Goal: Task Accomplishment & Management: Manage account settings

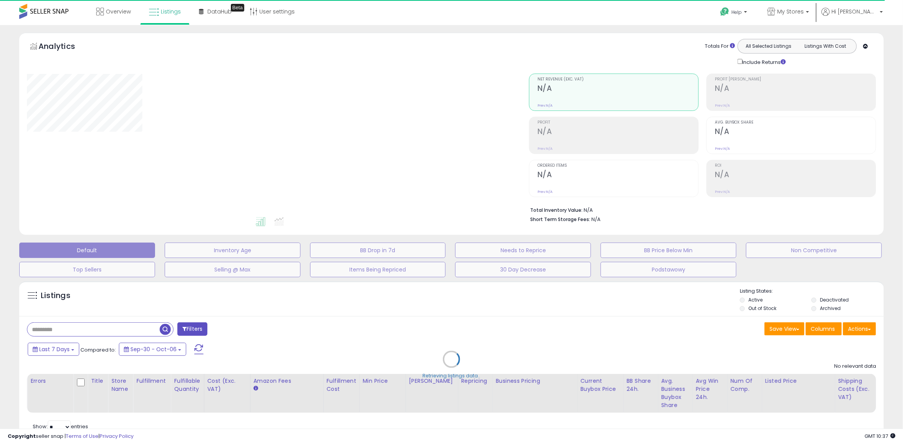
click at [826, 302] on div "Retrieving listings data.." at bounding box center [451, 364] width 876 height 175
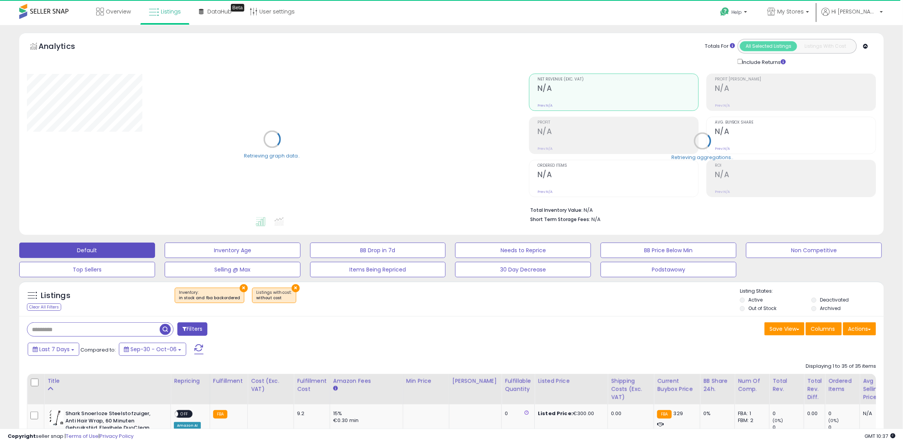
select select "**"
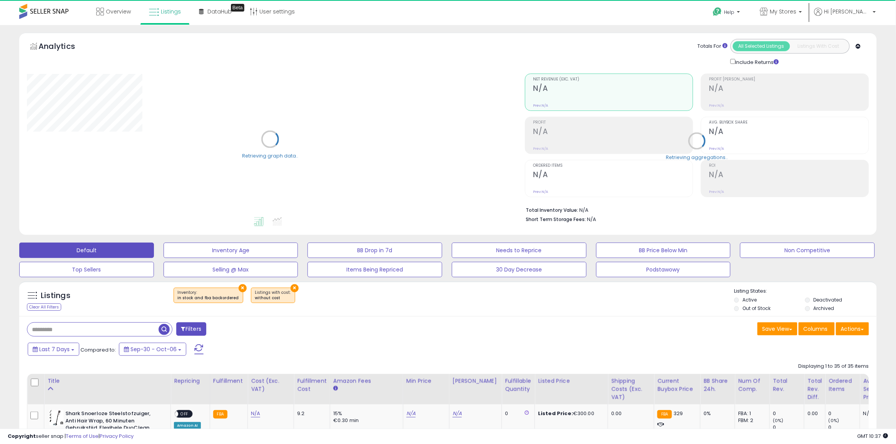
click at [822, 300] on label "Deactivated" at bounding box center [827, 299] width 29 height 7
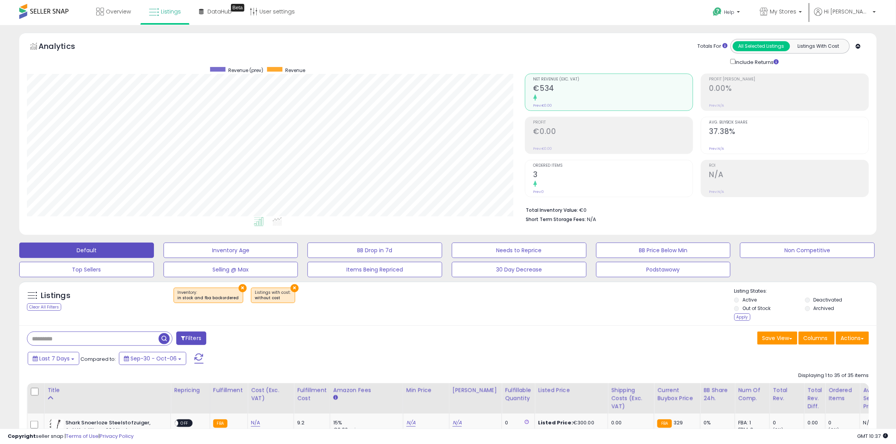
click at [239, 290] on button "×" at bounding box center [242, 288] width 8 height 8
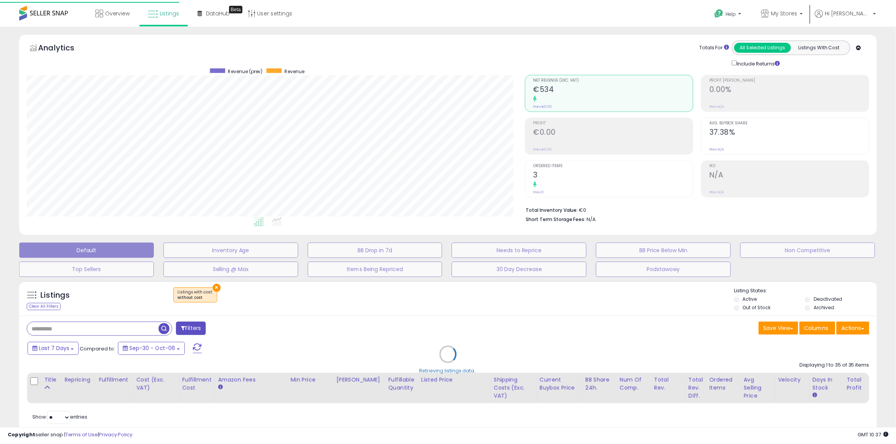
scroll to position [158, 502]
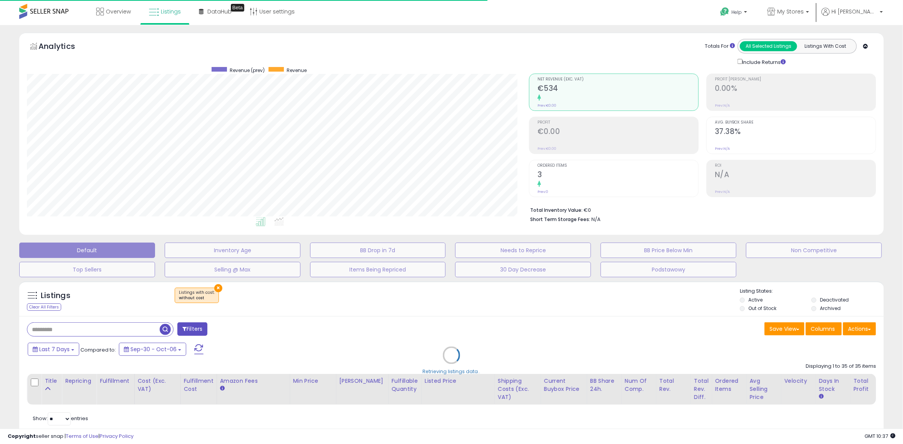
click at [214, 288] on div "Retrieving listings data.." at bounding box center [451, 360] width 876 height 167
click at [217, 289] on div "Retrieving listings data.." at bounding box center [451, 360] width 876 height 167
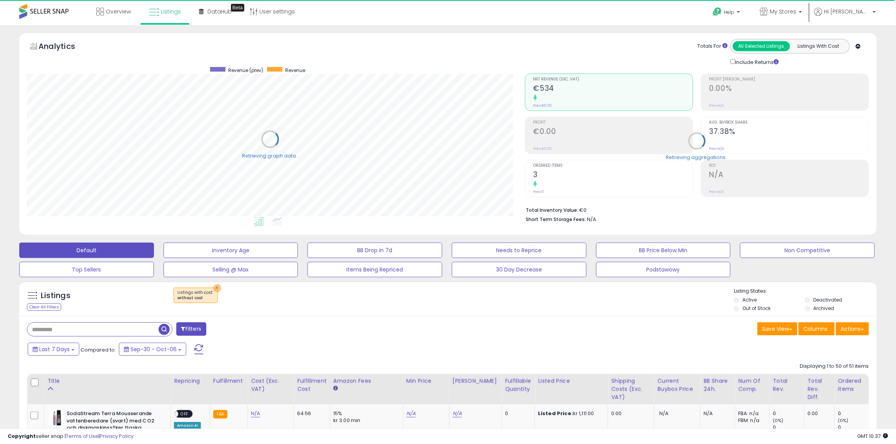
scroll to position [158, 498]
click at [215, 289] on button "×" at bounding box center [217, 288] width 8 height 8
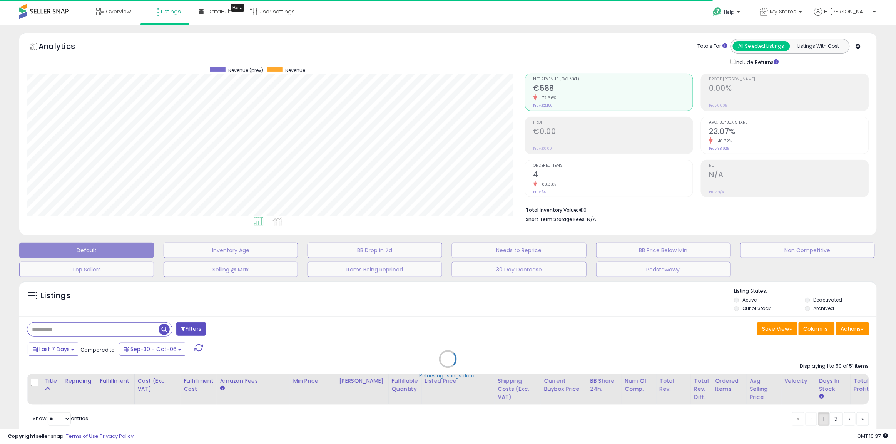
click at [748, 308] on div "Retrieving listings data.." at bounding box center [447, 364] width 869 height 175
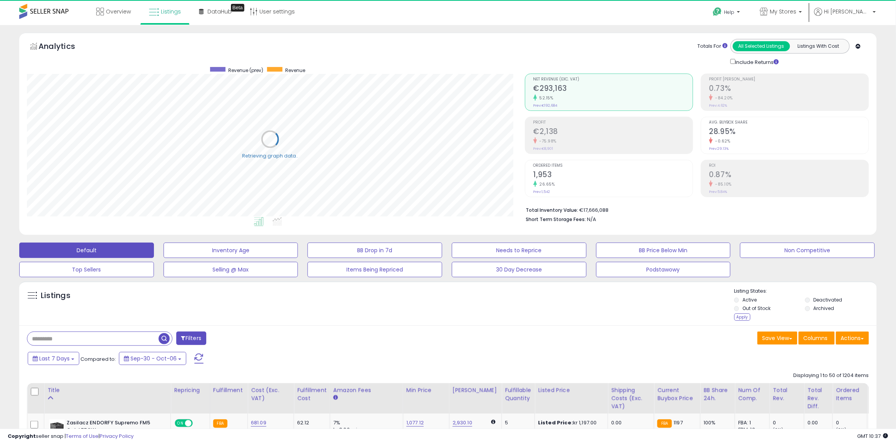
click at [812, 300] on li "Deactivated" at bounding box center [840, 300] width 70 height 8
click at [742, 314] on div "Apply" at bounding box center [742, 316] width 16 height 7
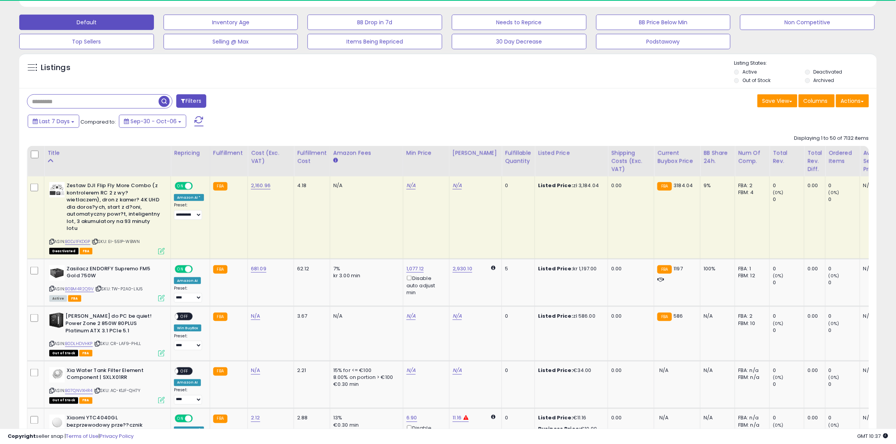
scroll to position [35, 0]
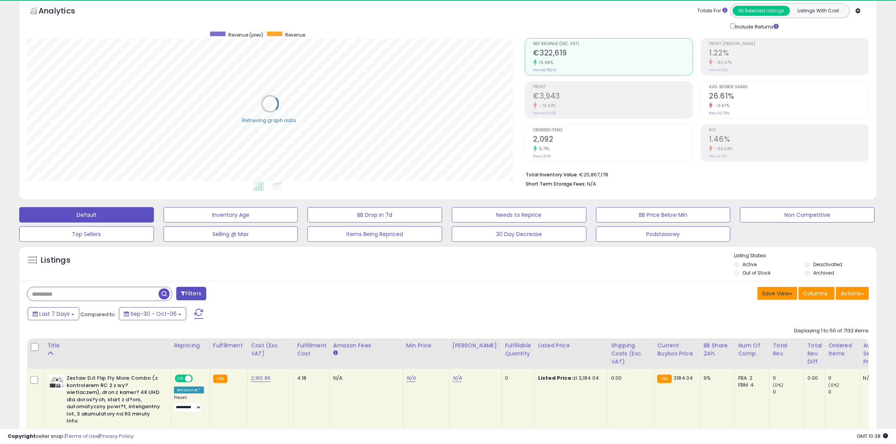
click at [789, 293] on span at bounding box center [790, 294] width 3 height 2
click at [849, 292] on button "Actions" at bounding box center [852, 293] width 33 height 13
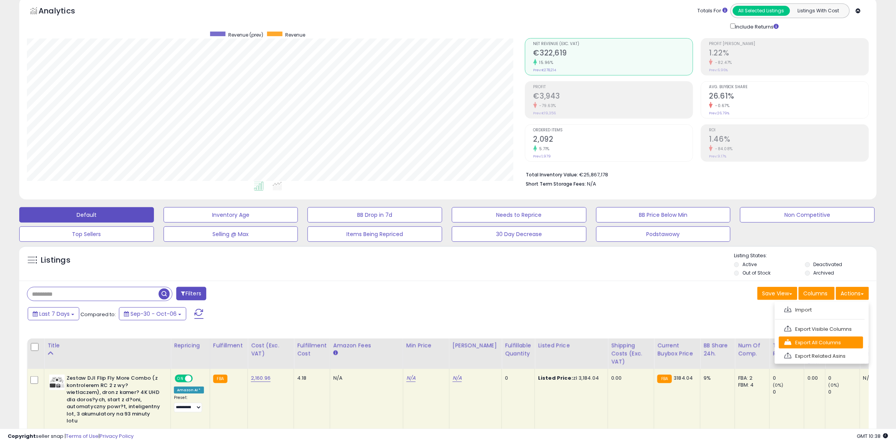
click at [822, 339] on link "Export All Columns" at bounding box center [821, 342] width 84 height 12
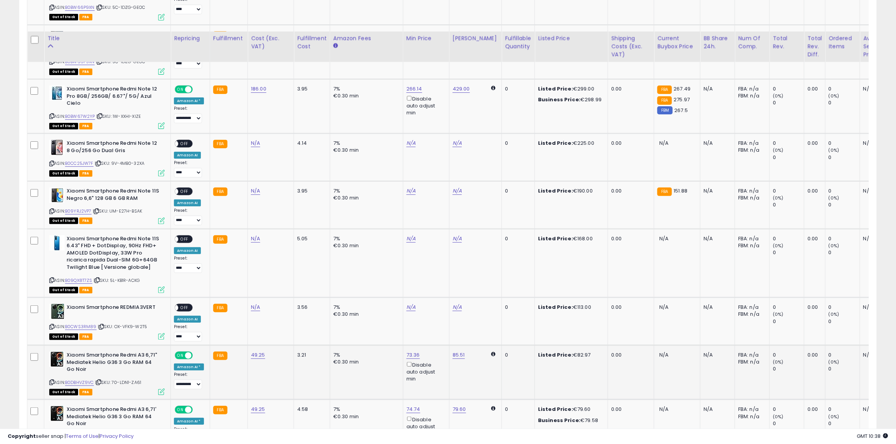
scroll to position [0, 0]
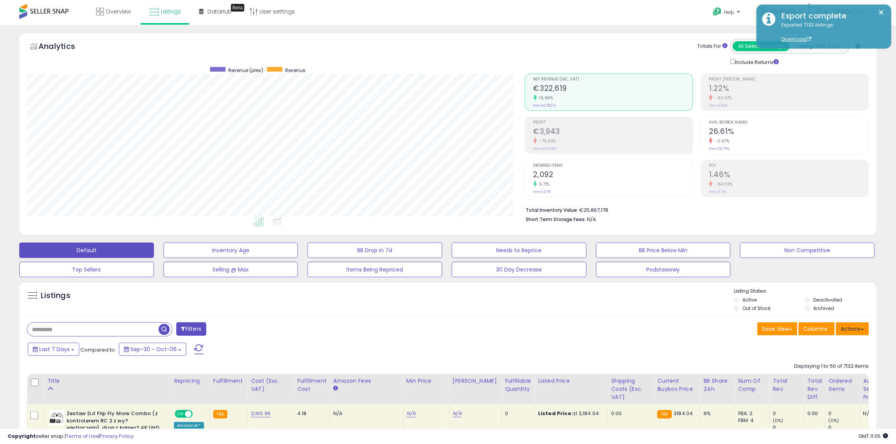
click at [852, 332] on button "Actions" at bounding box center [852, 328] width 33 height 13
click at [823, 346] on link "Import" at bounding box center [821, 345] width 84 height 12
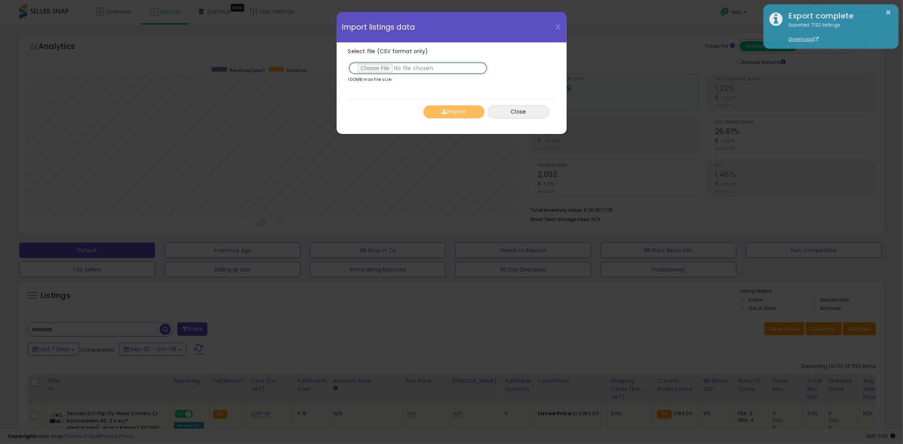
click at [383, 70] on input "Select file (CSV format only)" at bounding box center [418, 68] width 140 height 13
type input "**********"
click at [451, 116] on button "Import" at bounding box center [454, 111] width 62 height 13
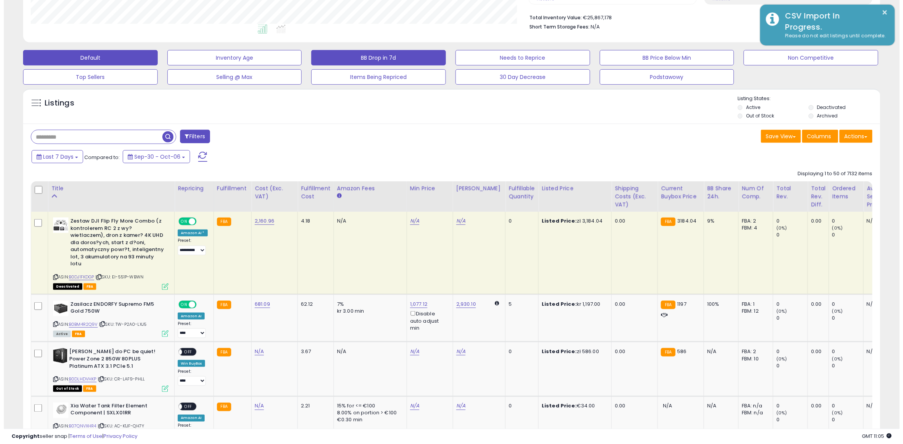
scroll to position [0, 0]
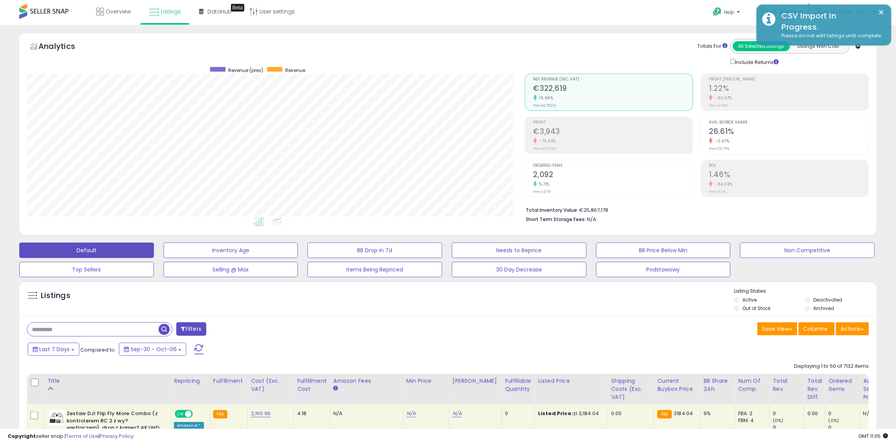
click at [183, 330] on span at bounding box center [183, 328] width 4 height 5
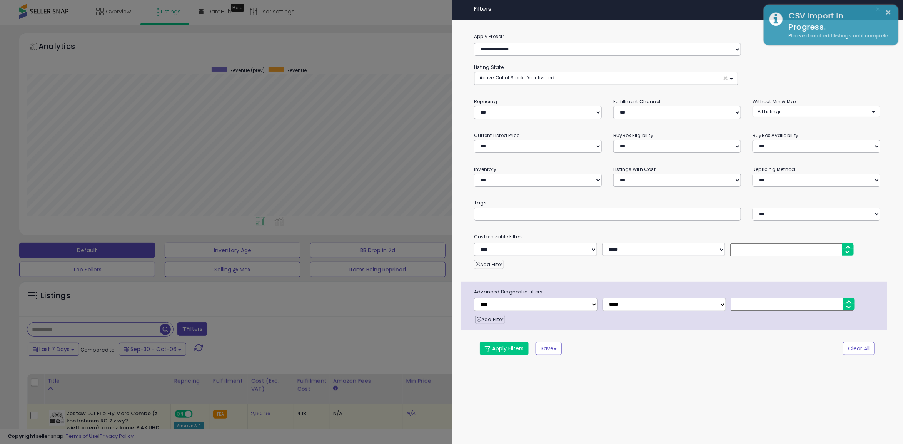
scroll to position [158, 502]
click at [566, 58] on div "**********" at bounding box center [678, 199] width 452 height 334
click at [566, 52] on select "**********" at bounding box center [607, 49] width 267 height 13
select select "**********"
click at [474, 43] on select "**********" at bounding box center [607, 49] width 267 height 13
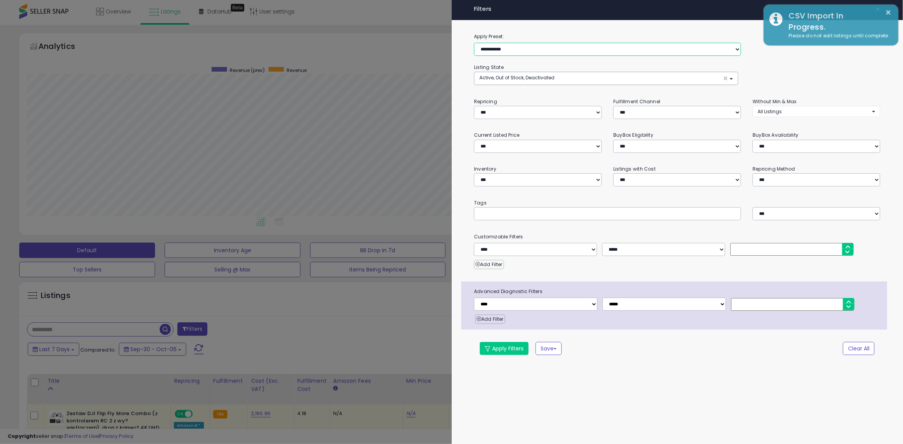
select select "**********"
select select "*"
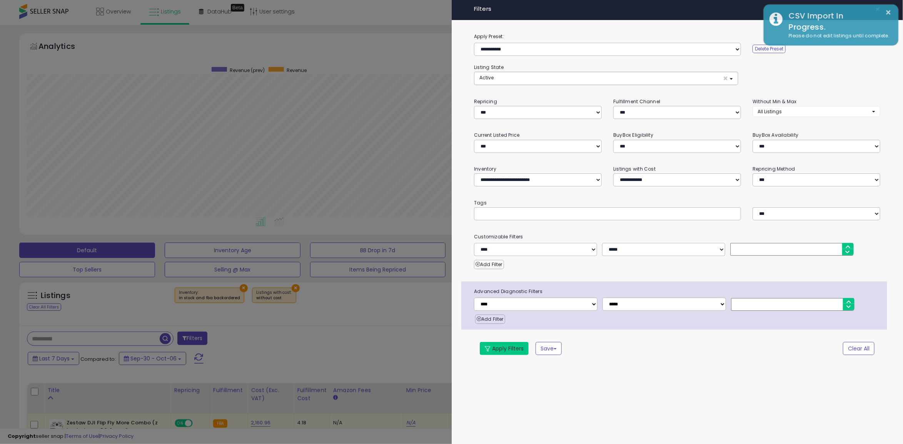
click at [499, 347] on button "Apply Filters" at bounding box center [504, 348] width 49 height 13
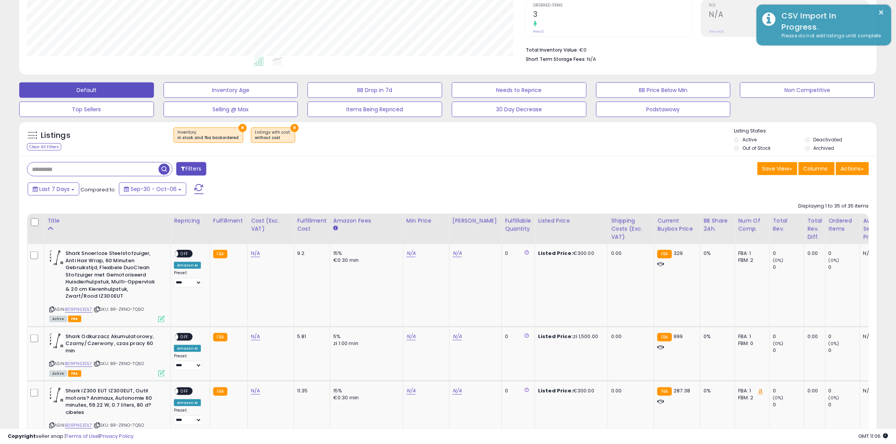
scroll to position [0, 0]
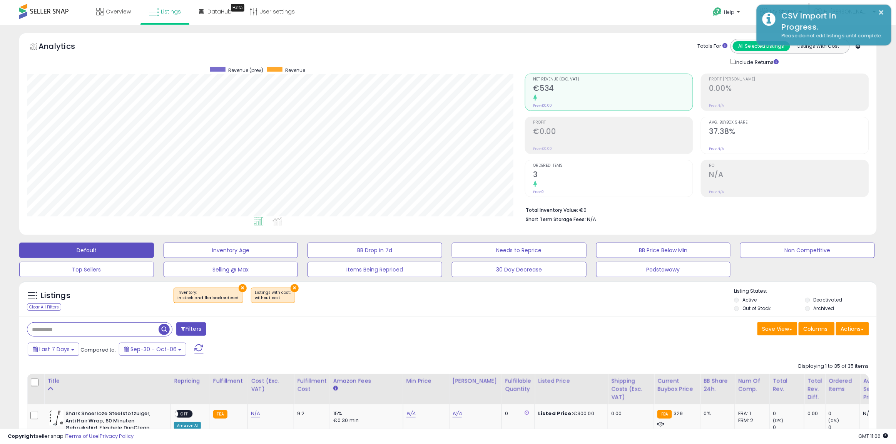
click at [202, 346] on button at bounding box center [198, 348] width 19 height 15
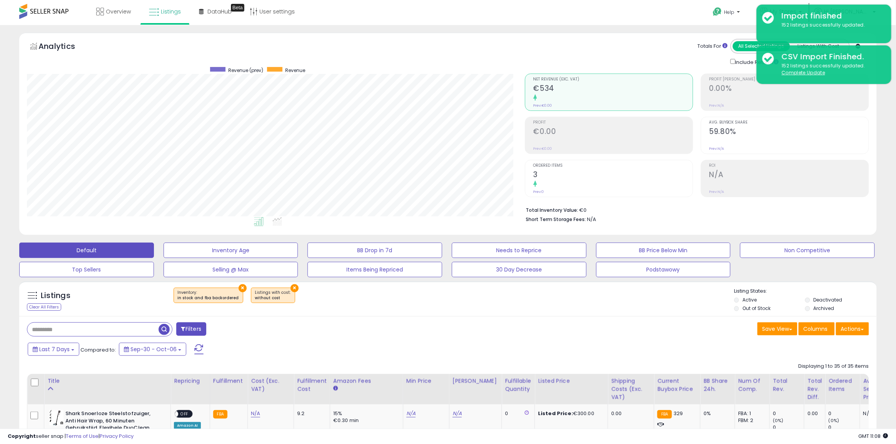
drag, startPoint x: 193, startPoint y: 344, endPoint x: 227, endPoint y: 339, distance: 34.5
click at [193, 344] on button at bounding box center [198, 348] width 19 height 15
click at [858, 335] on button "Actions" at bounding box center [852, 328] width 33 height 13
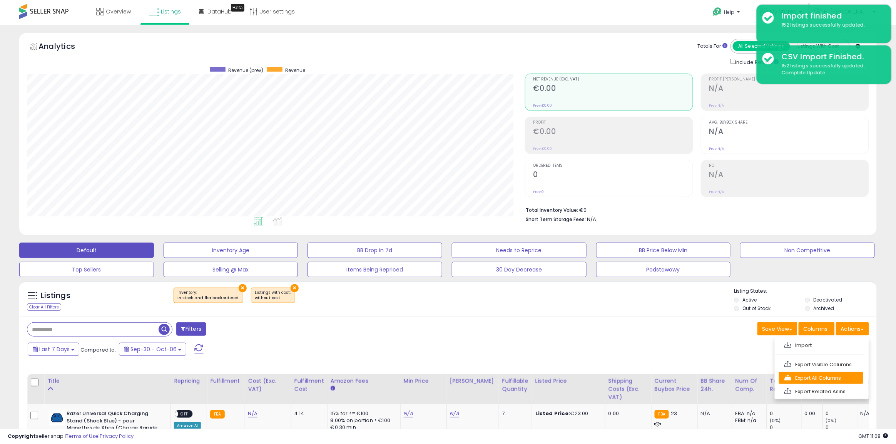
click at [820, 377] on link "Export All Columns" at bounding box center [821, 378] width 84 height 12
click at [754, 312] on li "Out of Stock" at bounding box center [769, 309] width 70 height 8
click at [804, 300] on ul "Active Deactivated Out of Stock Archived" at bounding box center [805, 304] width 143 height 17
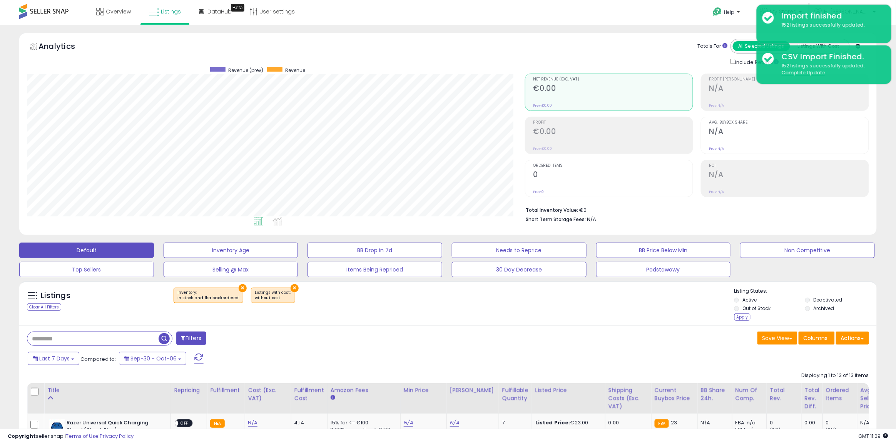
click at [741, 313] on li "Out of Stock" at bounding box center [769, 309] width 70 height 8
drag, startPoint x: 735, startPoint y: 315, endPoint x: 653, endPoint y: 310, distance: 82.5
click at [734, 315] on div "Apply" at bounding box center [742, 316] width 16 height 7
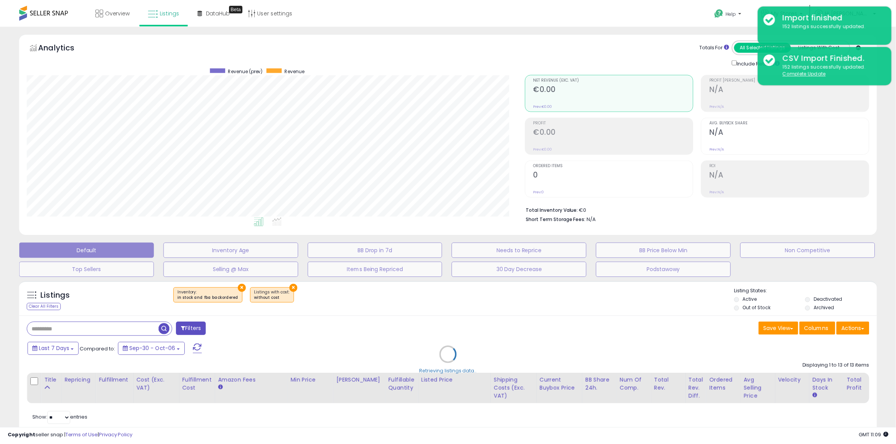
scroll to position [158, 502]
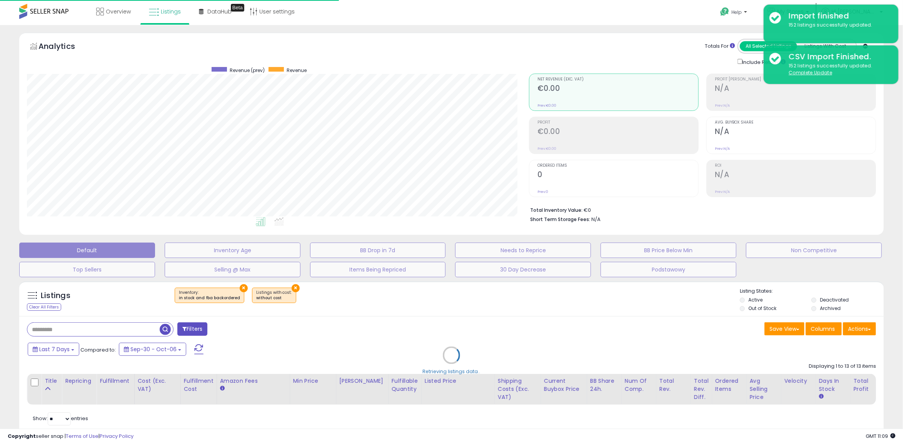
click at [241, 289] on div "Retrieving listings data.." at bounding box center [451, 360] width 876 height 167
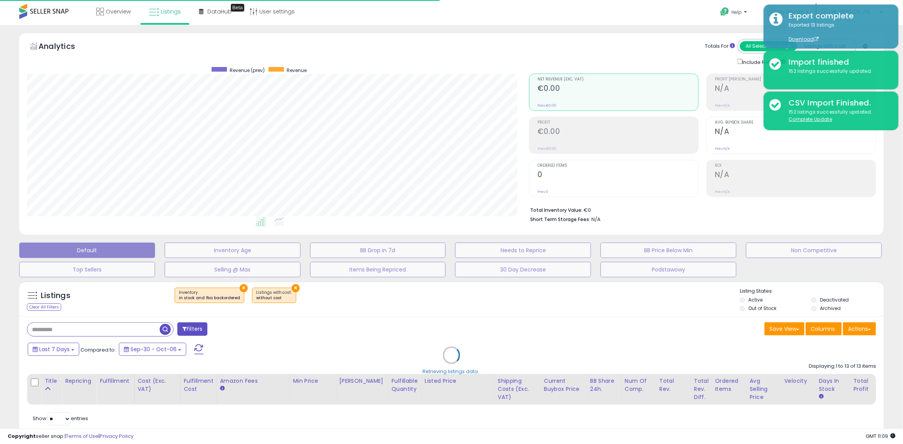
click at [239, 289] on div "Retrieving listings data.." at bounding box center [451, 360] width 876 height 167
click at [240, 287] on div "Retrieving listings data.." at bounding box center [451, 360] width 876 height 167
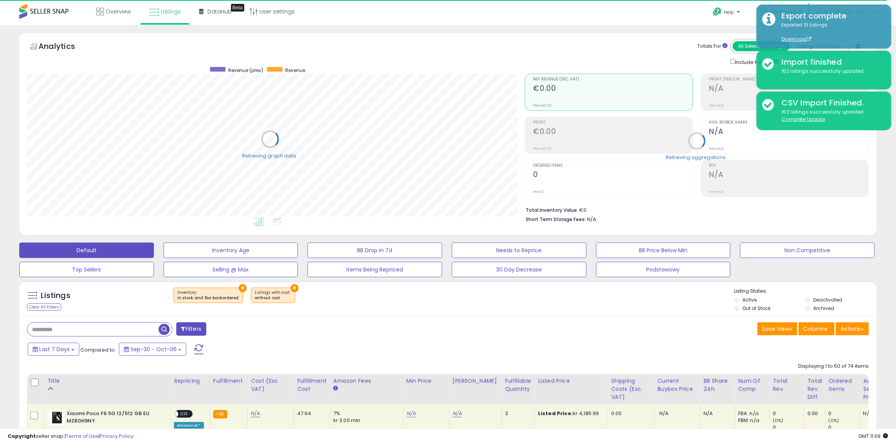
scroll to position [158, 498]
click at [240, 287] on button "×" at bounding box center [242, 288] width 8 height 8
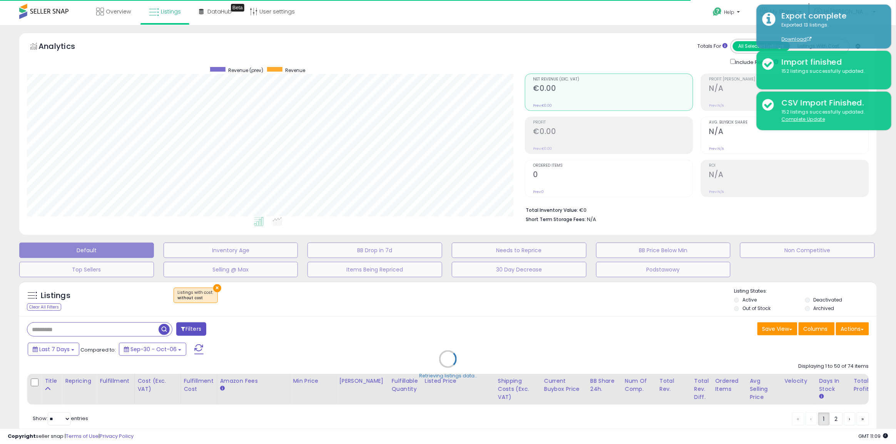
click at [213, 287] on div "Retrieving listings data.." at bounding box center [447, 364] width 869 height 175
click at [215, 289] on div "Retrieving listings data.." at bounding box center [447, 364] width 869 height 175
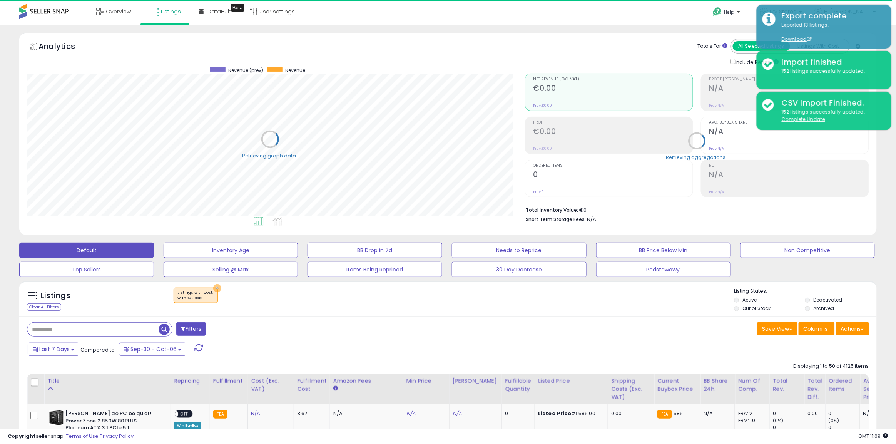
click at [215, 289] on button "×" at bounding box center [217, 288] width 8 height 8
click at [0, 0] on div "Retrieving listings data.." at bounding box center [0, 0] width 0 height 0
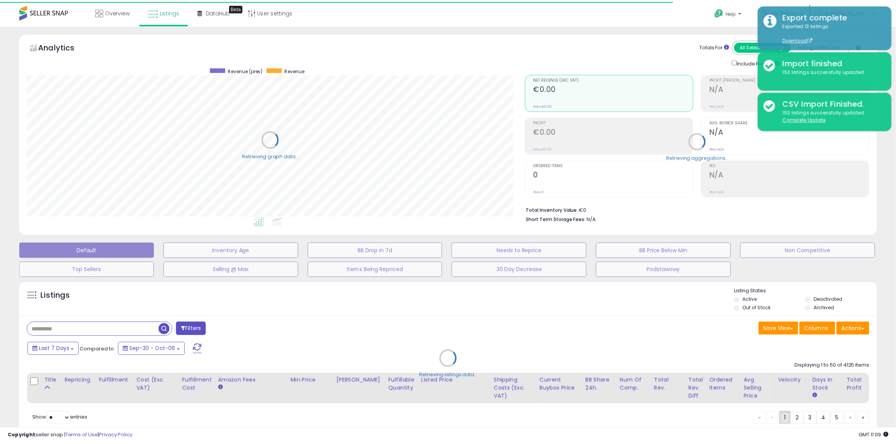
scroll to position [384512, 384172]
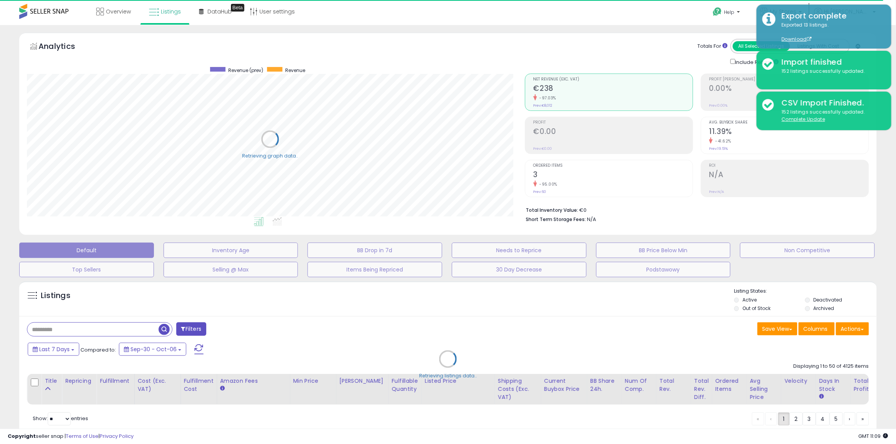
click at [859, 329] on div "Retrieving listings data.." at bounding box center [447, 364] width 869 height 175
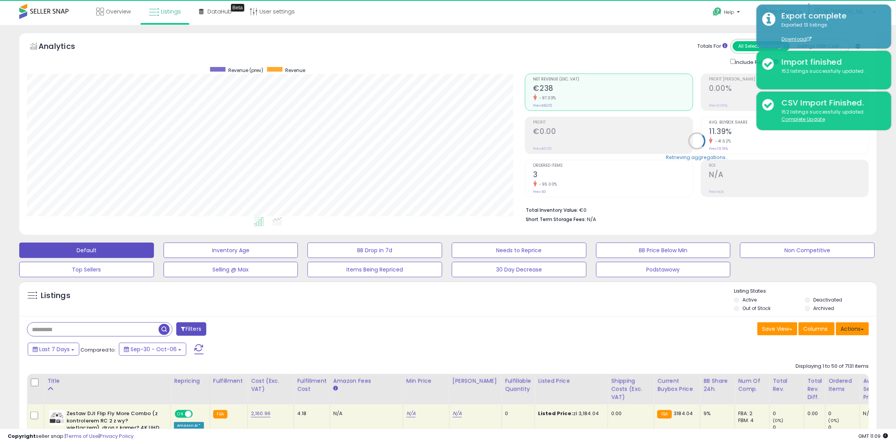
scroll to position [158, 498]
click at [859, 329] on button "Actions" at bounding box center [852, 328] width 33 height 13
click at [821, 381] on link "Export All Columns" at bounding box center [821, 378] width 84 height 12
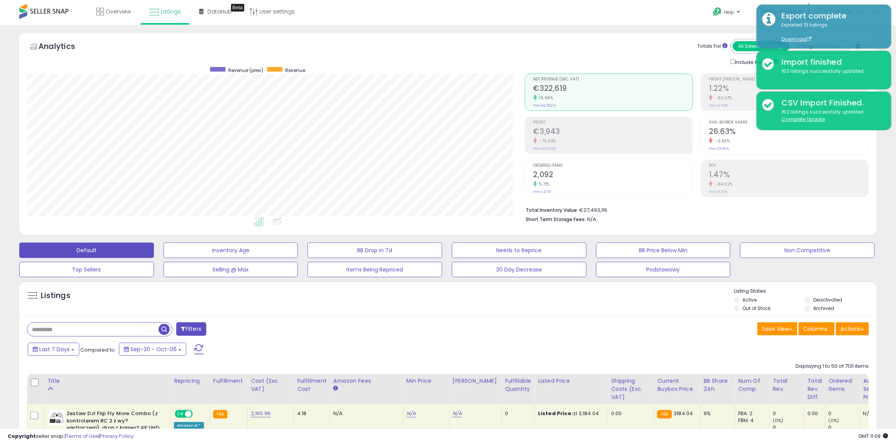
click at [747, 211] on li "Total Inventory Value: €27,493,116" at bounding box center [694, 209] width 337 height 9
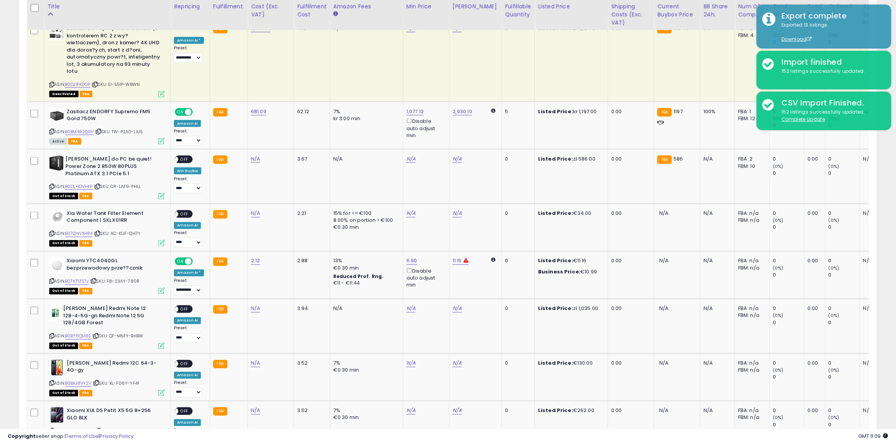
scroll to position [0, 0]
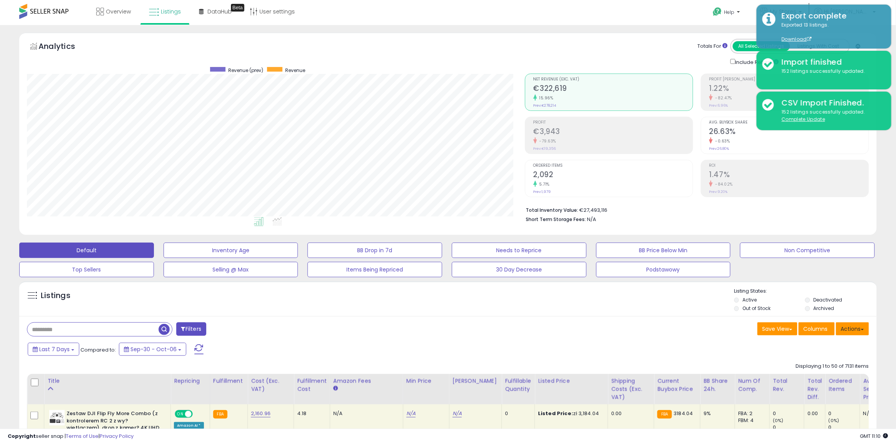
click at [844, 324] on button "Actions" at bounding box center [852, 328] width 33 height 13
click at [816, 377] on link "Export All Columns" at bounding box center [821, 378] width 84 height 12
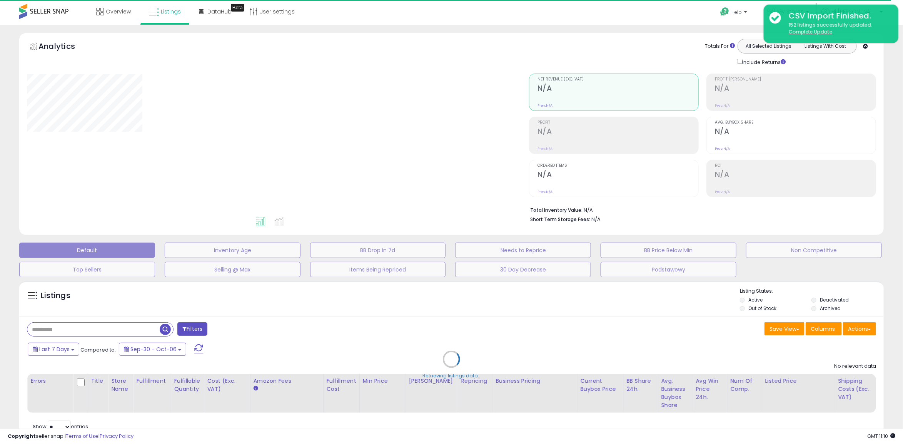
click at [824, 299] on div "Retrieving listings data.." at bounding box center [451, 364] width 876 height 175
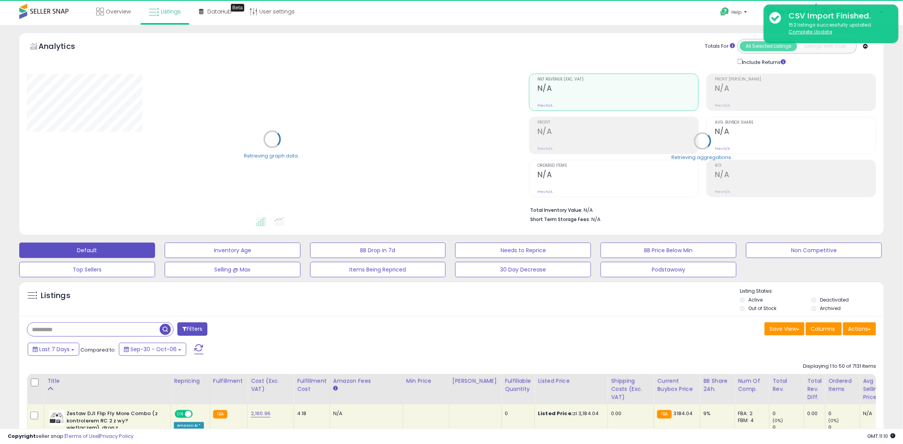
select select "**"
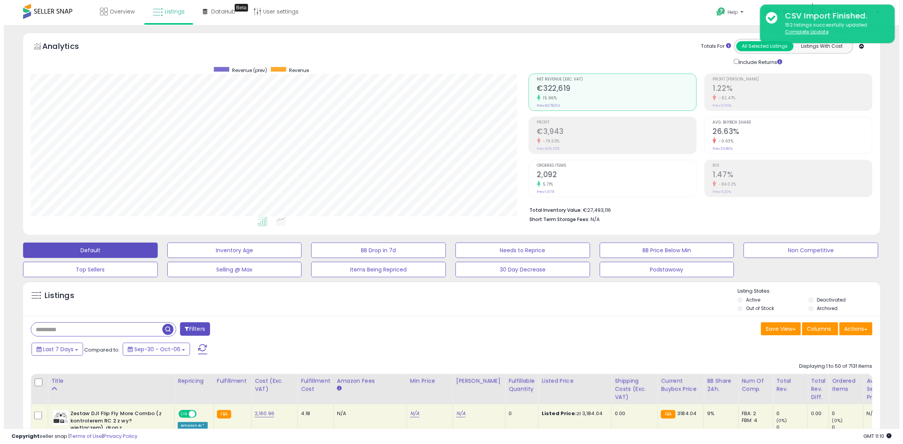
scroll to position [158, 498]
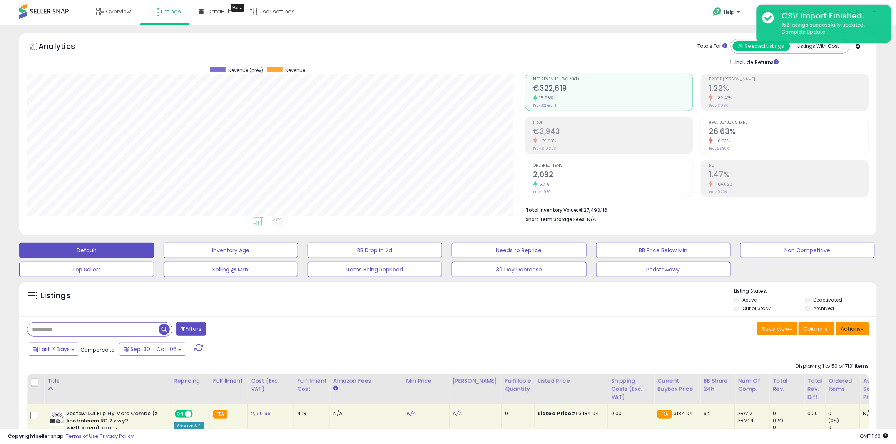
click at [863, 328] on button "Actions" at bounding box center [852, 328] width 33 height 13
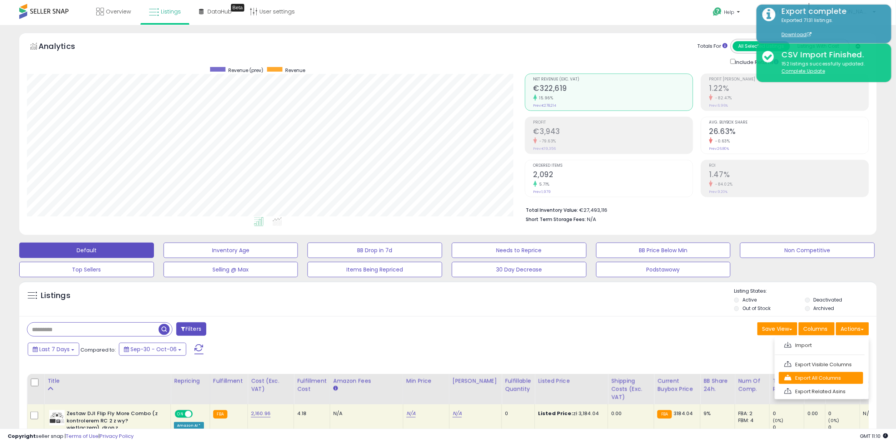
click at [824, 380] on link "Export All Columns" at bounding box center [821, 378] width 84 height 12
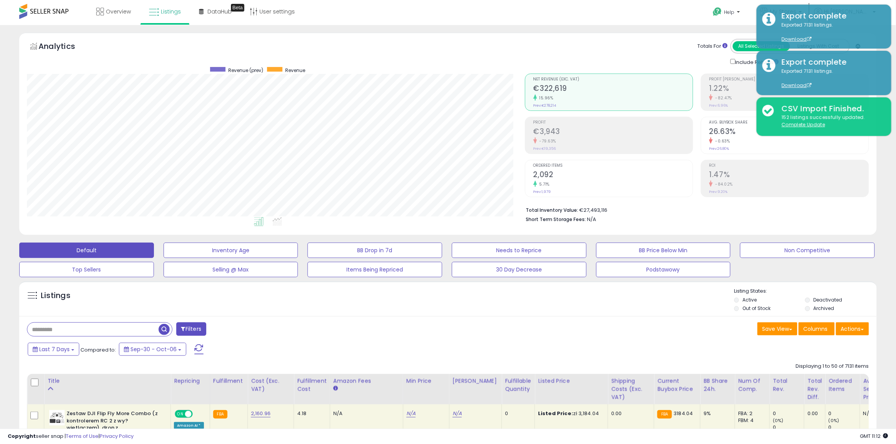
click at [180, 330] on button "Filters" at bounding box center [191, 328] width 30 height 13
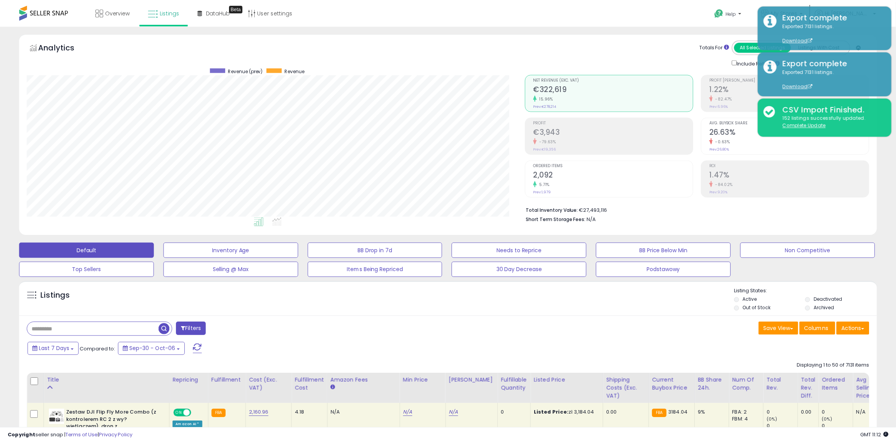
scroll to position [158, 502]
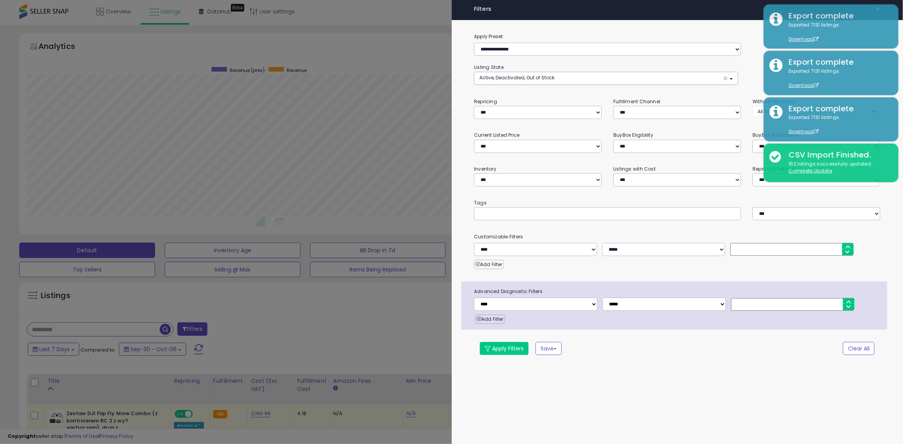
click at [505, 60] on div "**********" at bounding box center [678, 199] width 452 height 334
click at [506, 55] on select "**********" at bounding box center [607, 49] width 267 height 13
select select "**********"
click at [474, 43] on select "**********" at bounding box center [607, 49] width 267 height 13
select select "**********"
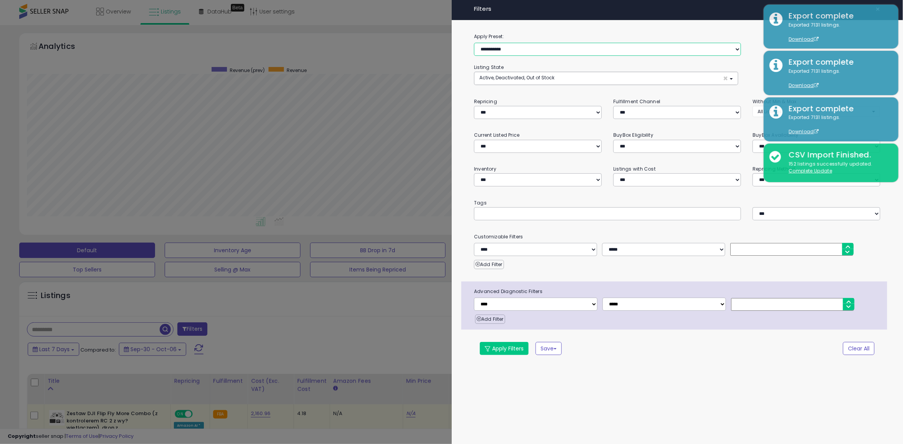
select select "**********"
select select "*"
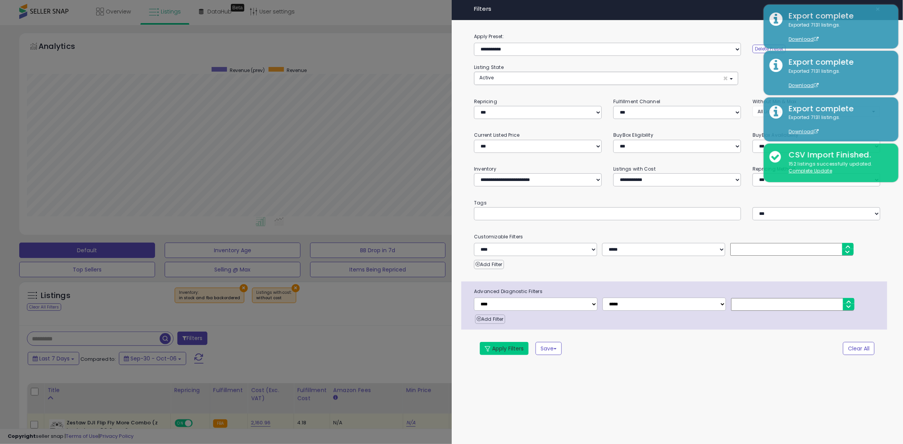
click at [516, 351] on button "Apply Filters" at bounding box center [504, 348] width 49 height 13
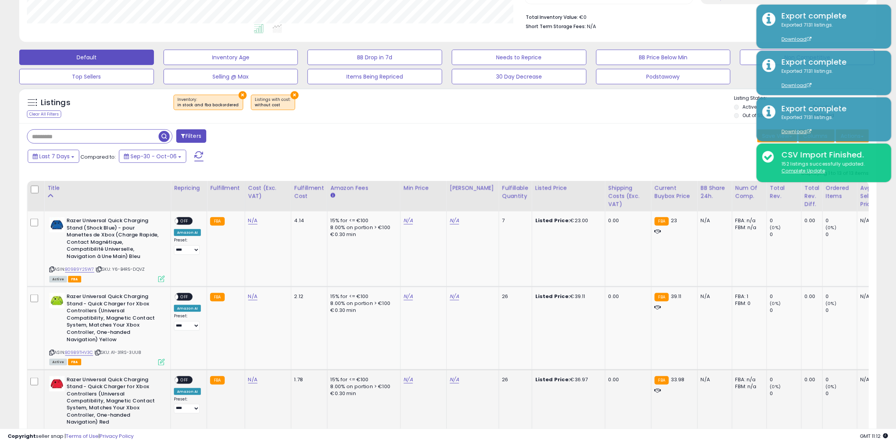
scroll to position [240, 0]
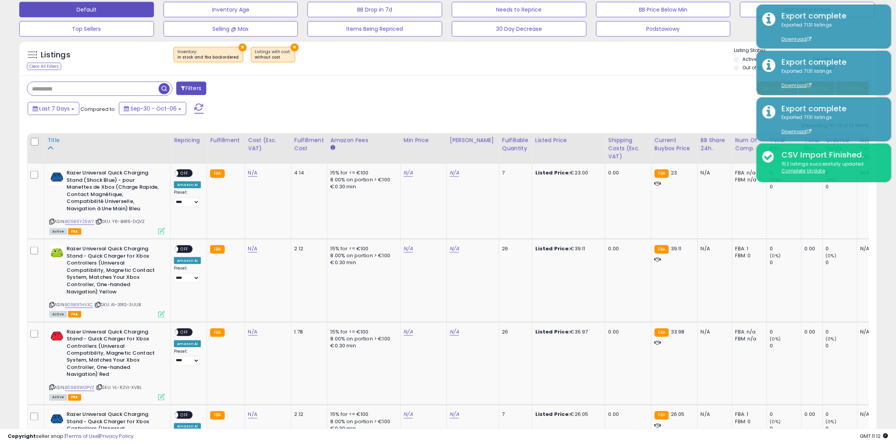
click at [64, 145] on div "Title" at bounding box center [107, 144] width 120 height 16
click at [101, 222] on icon at bounding box center [99, 221] width 5 height 4
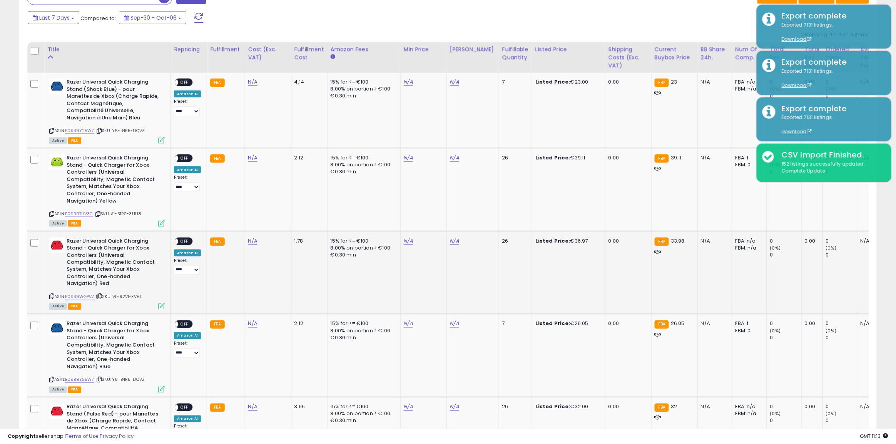
scroll to position [337, 0]
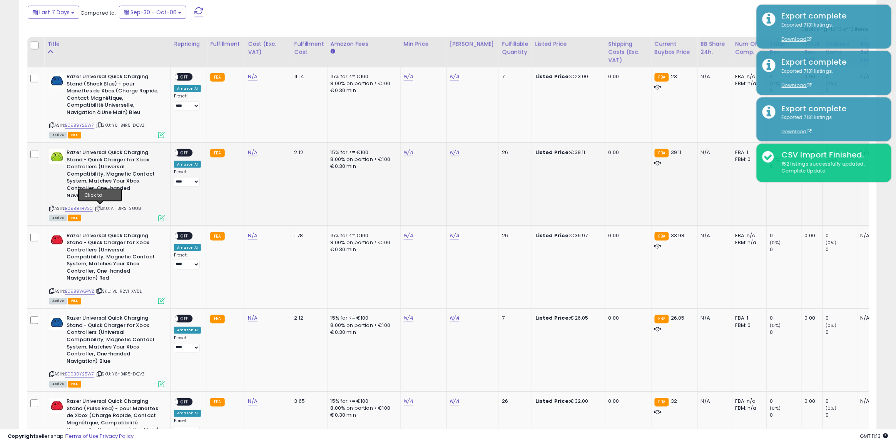
click at [99, 208] on icon at bounding box center [97, 208] width 5 height 4
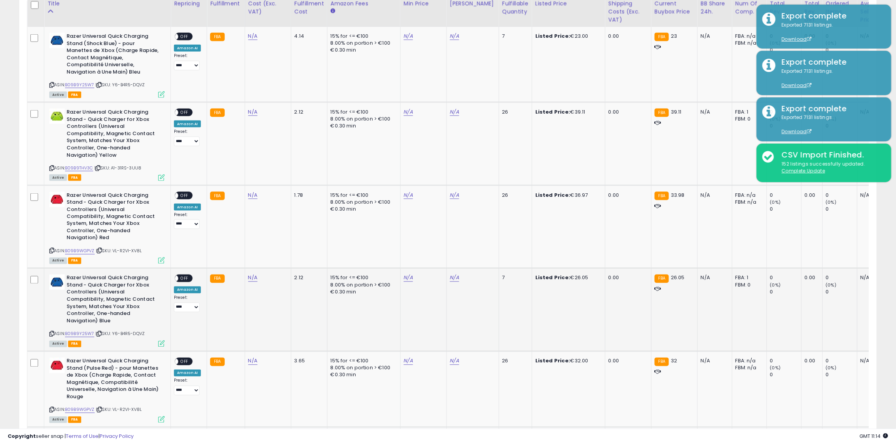
scroll to position [433, 0]
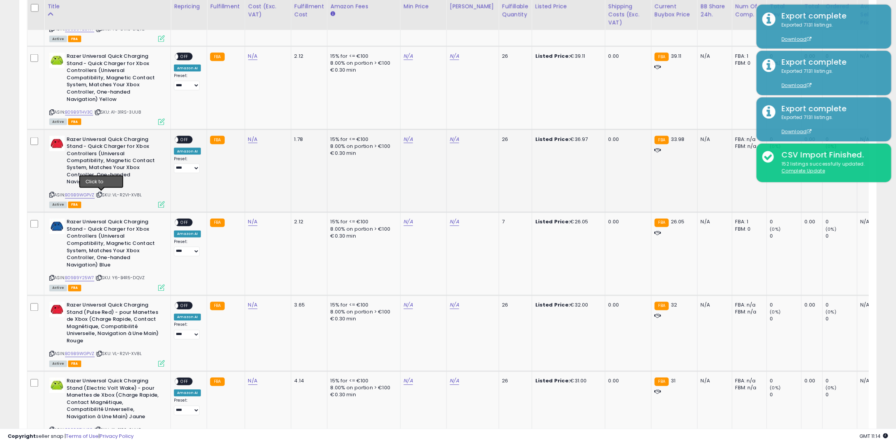
click at [102, 193] on icon at bounding box center [99, 195] width 5 height 4
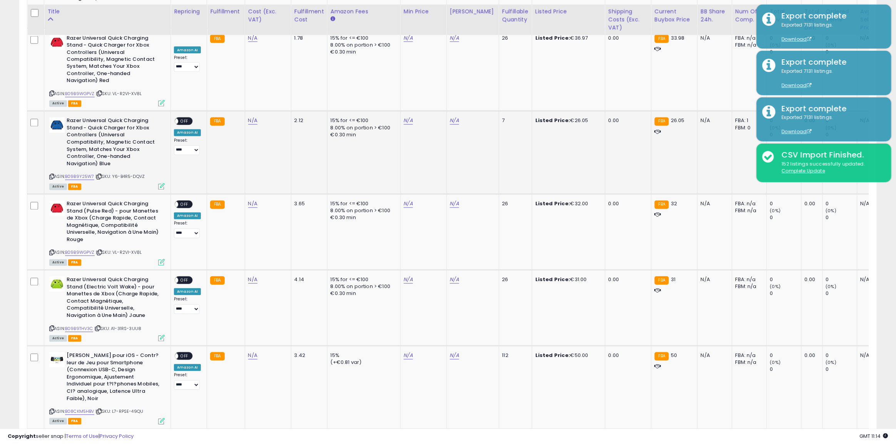
scroll to position [529, 0]
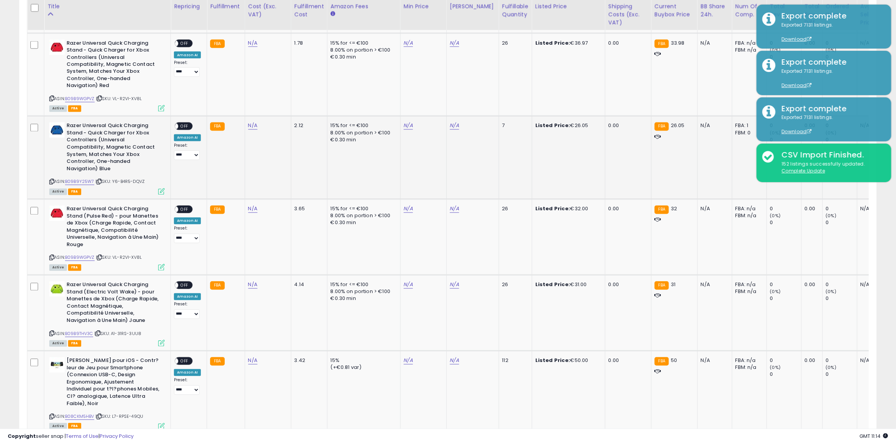
click at [101, 182] on icon at bounding box center [99, 182] width 5 height 4
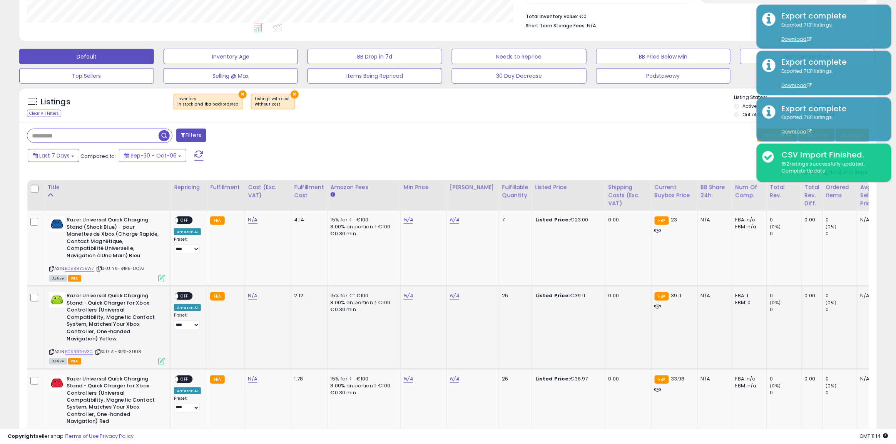
scroll to position [192, 0]
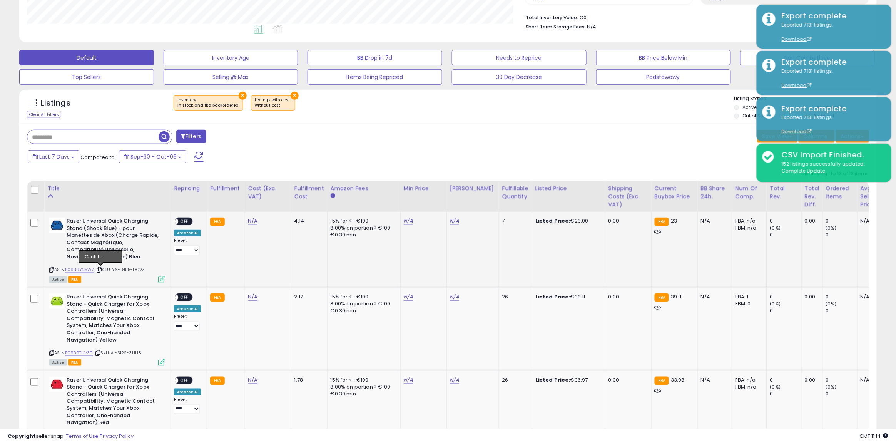
click at [98, 270] on icon at bounding box center [99, 269] width 5 height 4
click at [98, 350] on icon at bounding box center [97, 352] width 5 height 4
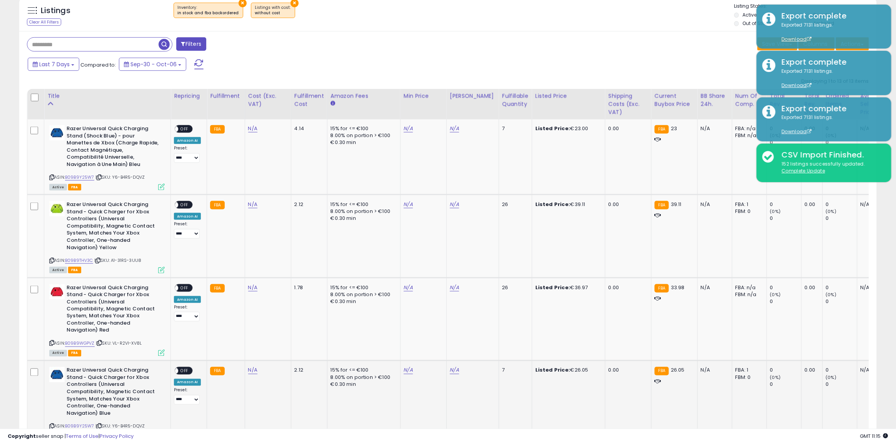
scroll to position [289, 0]
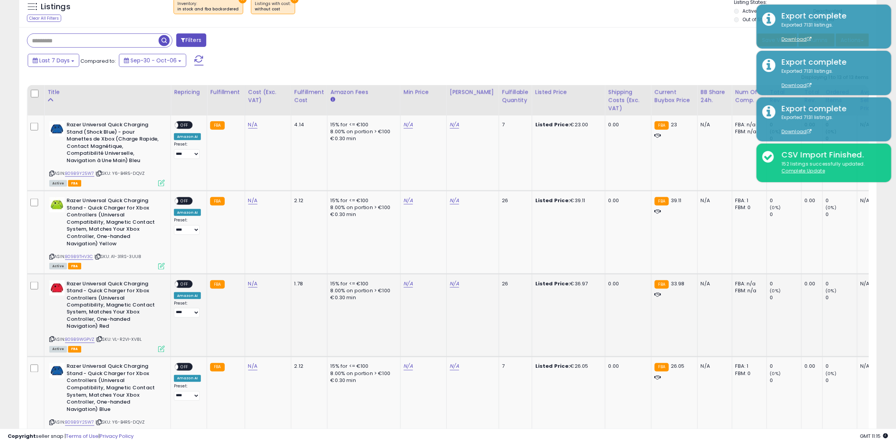
click at [101, 340] on icon at bounding box center [99, 339] width 5 height 4
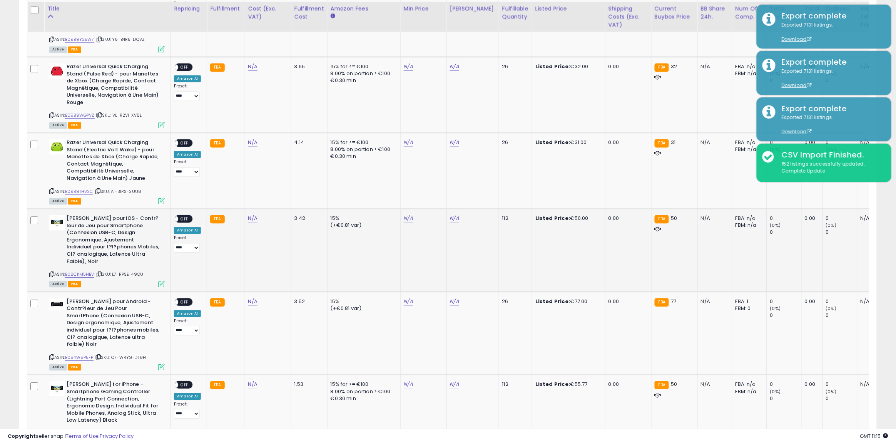
scroll to position [673, 0]
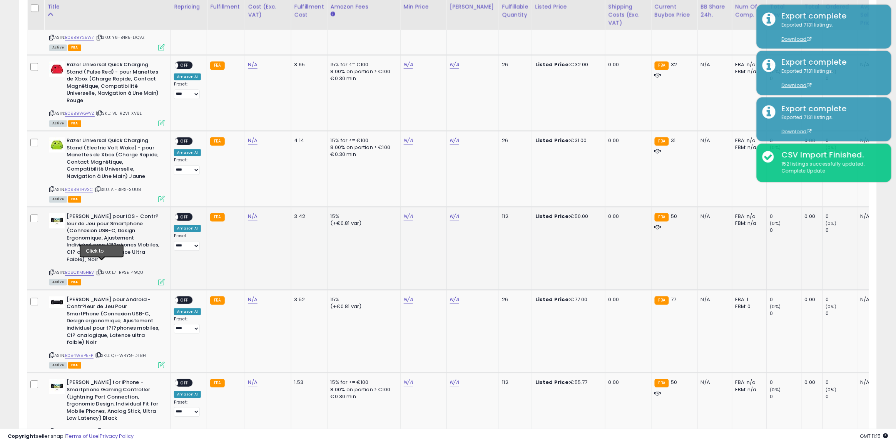
click at [102, 270] on icon at bounding box center [99, 272] width 5 height 4
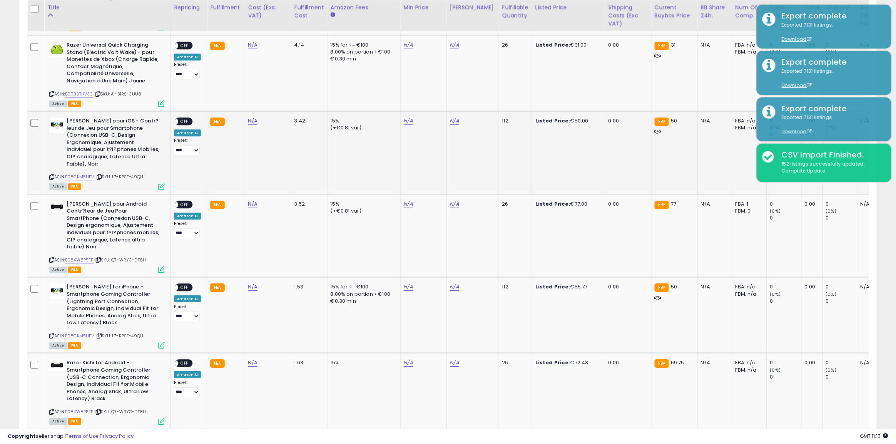
scroll to position [769, 0]
click at [101, 257] on icon at bounding box center [98, 259] width 5 height 4
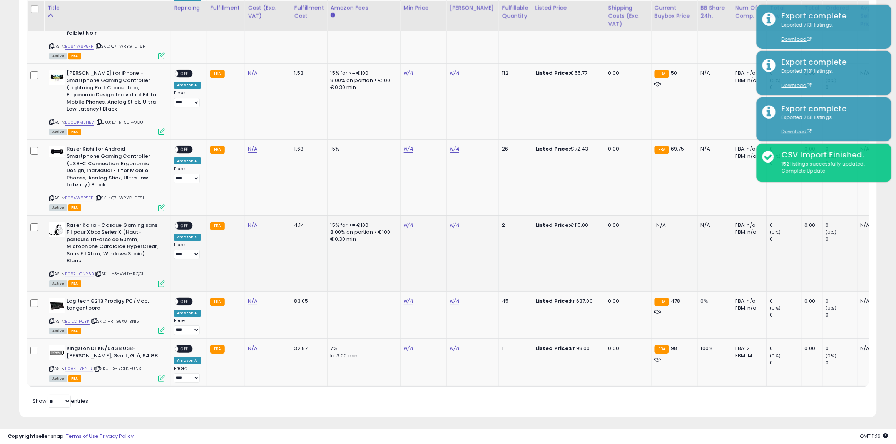
scroll to position [983, 0]
click at [101, 270] on icon at bounding box center [98, 272] width 5 height 4
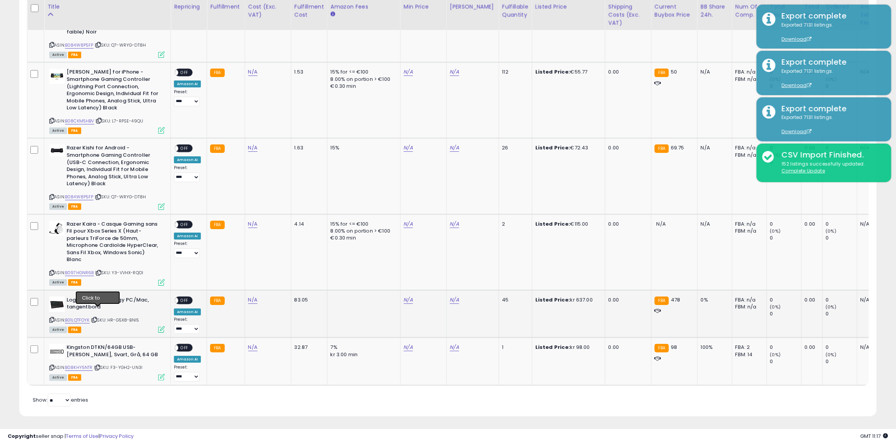
click at [97, 317] on icon at bounding box center [94, 319] width 5 height 4
click at [99, 365] on icon at bounding box center [97, 367] width 5 height 4
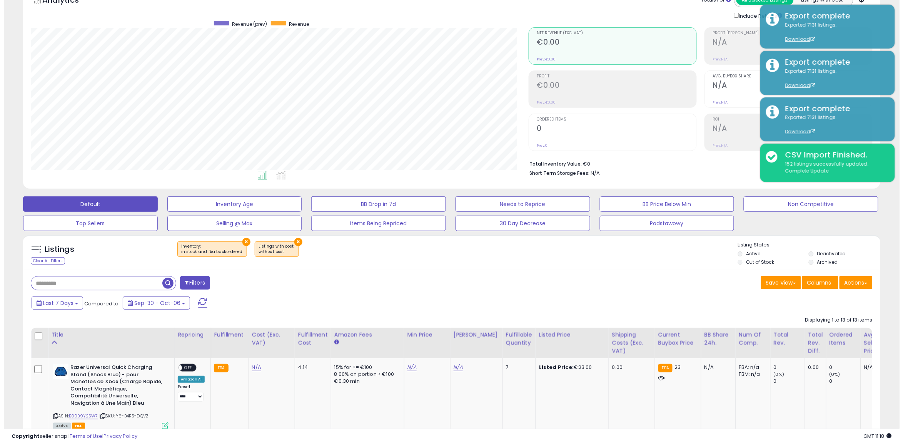
scroll to position [0, 0]
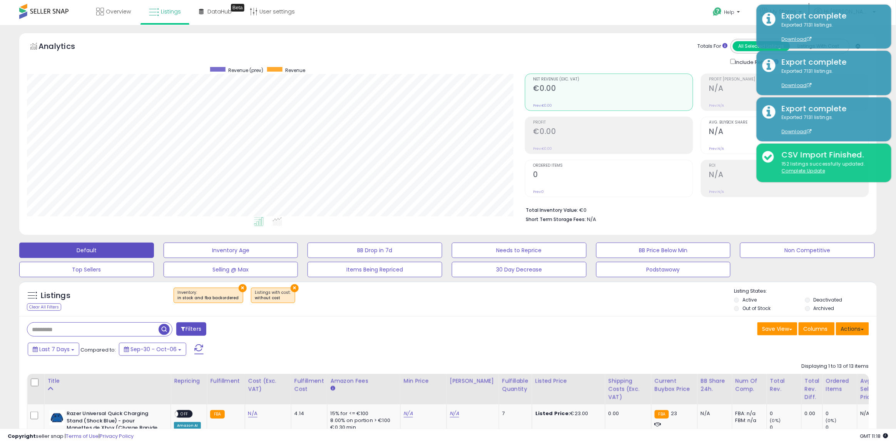
click at [847, 329] on button "Actions" at bounding box center [852, 328] width 33 height 13
click at [806, 347] on link "Import" at bounding box center [821, 345] width 84 height 12
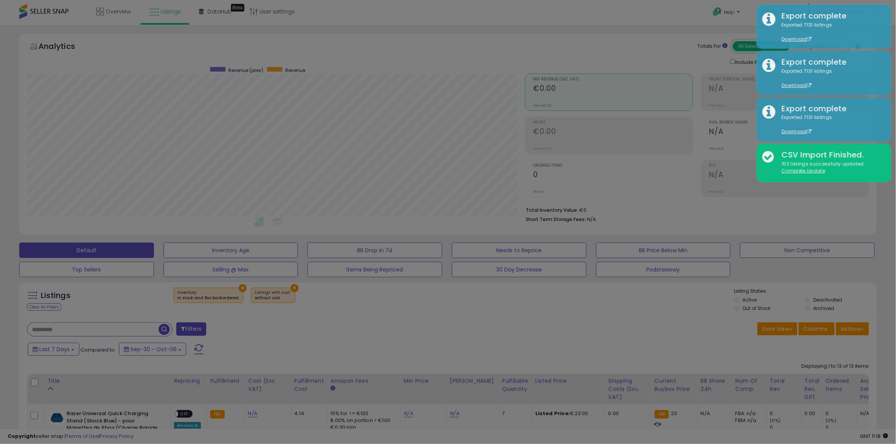
scroll to position [158, 502]
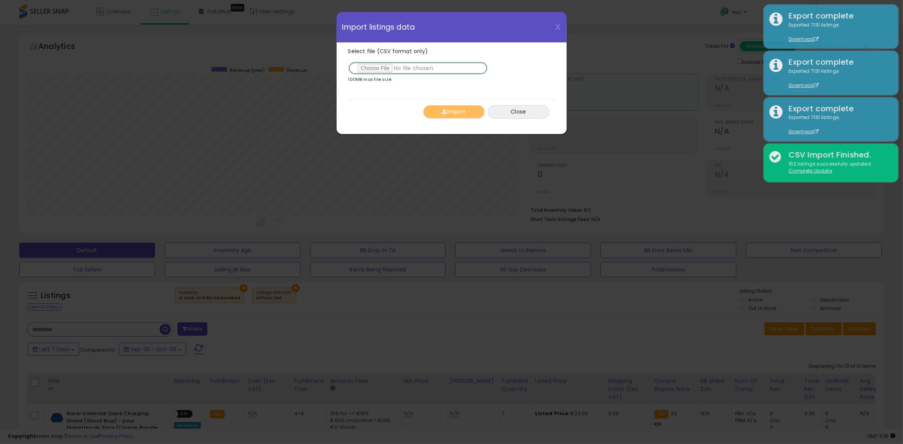
click at [369, 70] on input "Select file (CSV format only)" at bounding box center [418, 68] width 140 height 13
click at [379, 73] on input "Select file (CSV format only)" at bounding box center [418, 68] width 140 height 13
type input "**********"
click at [439, 114] on button "Import" at bounding box center [454, 111] width 62 height 13
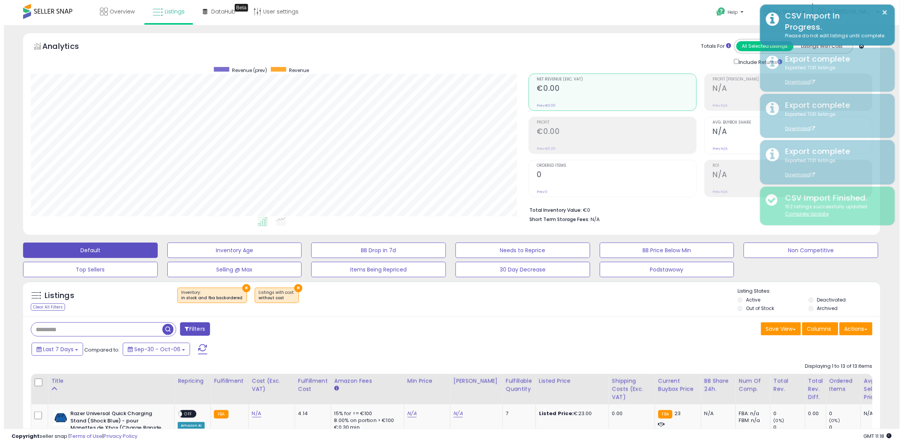
scroll to position [384512, 384172]
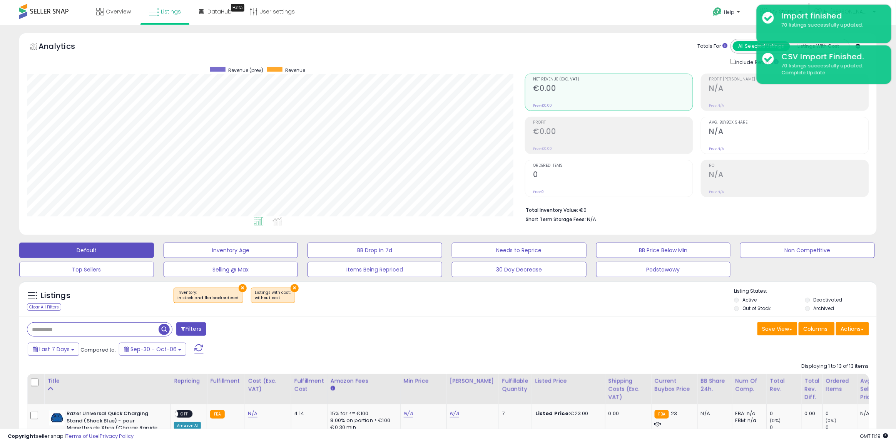
click at [203, 349] on button at bounding box center [198, 348] width 19 height 15
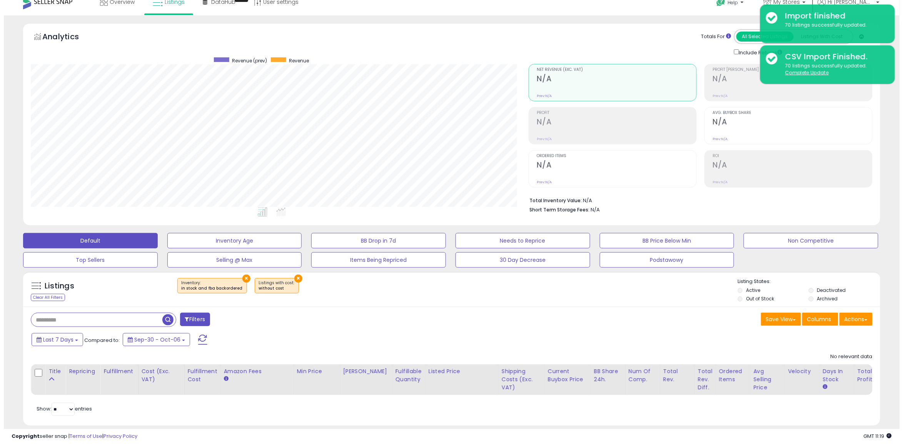
scroll to position [0, 0]
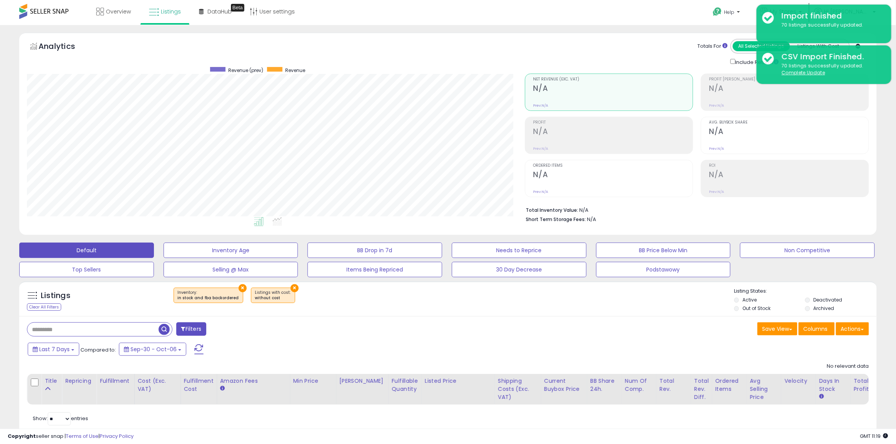
click at [238, 289] on button "×" at bounding box center [242, 288] width 8 height 8
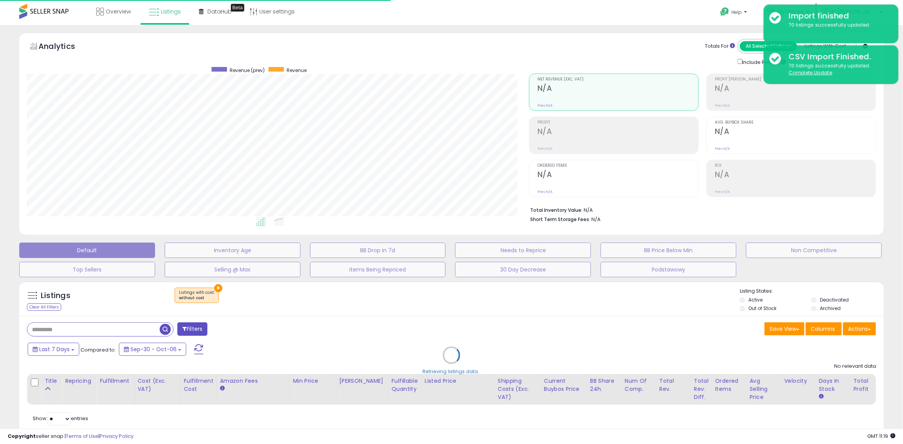
click at [217, 288] on div "Retrieving listings data.." at bounding box center [451, 360] width 876 height 167
click at [214, 289] on div "Retrieving listings data.." at bounding box center [451, 360] width 876 height 167
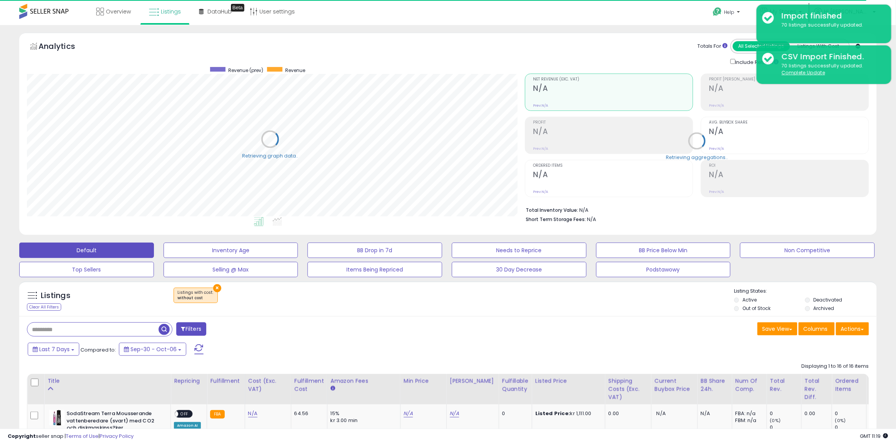
scroll to position [158, 498]
click at [214, 289] on button "×" at bounding box center [217, 288] width 8 height 8
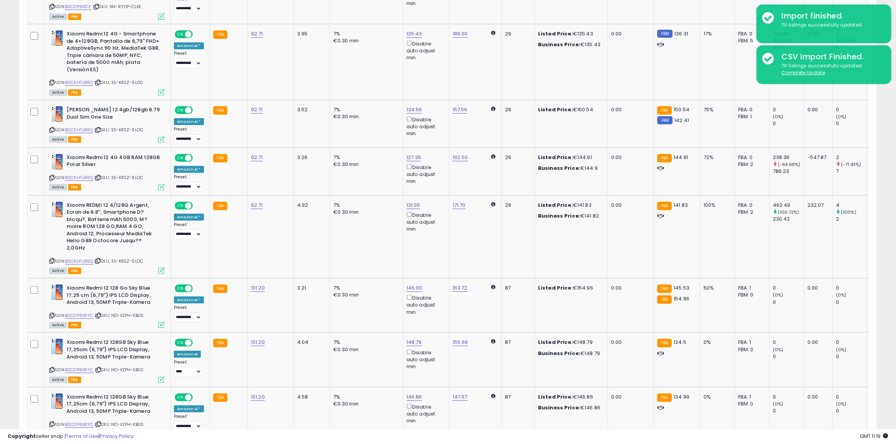
scroll to position [914, 0]
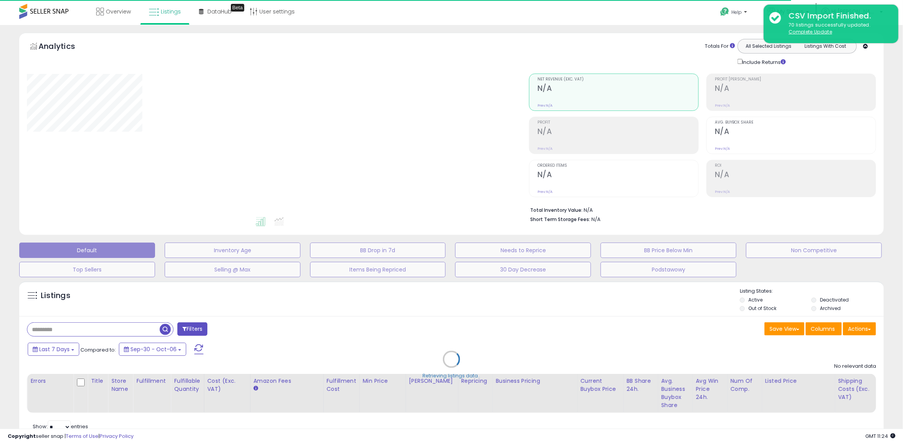
click at [99, 328] on div "Retrieving listings data.." at bounding box center [451, 364] width 876 height 175
click at [101, 330] on div "Retrieving listings data.." at bounding box center [451, 364] width 876 height 175
click at [97, 333] on div "Retrieving listings data.." at bounding box center [451, 364] width 876 height 175
click at [96, 328] on div "Retrieving listings data.." at bounding box center [451, 364] width 876 height 175
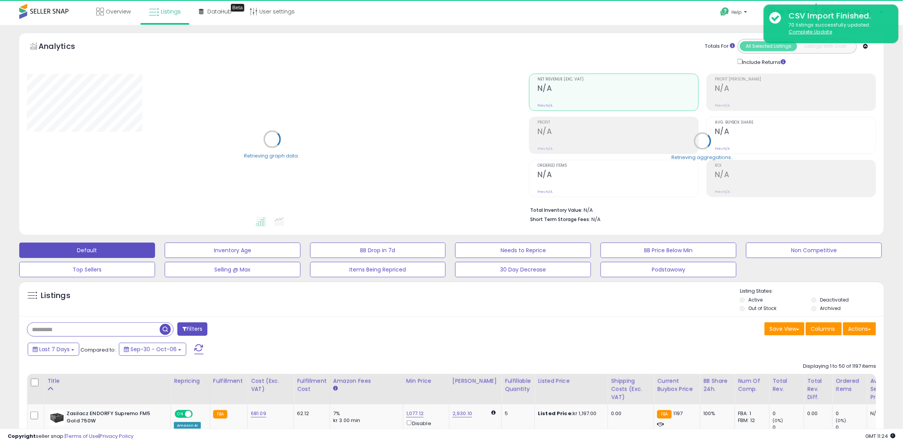
select select "**"
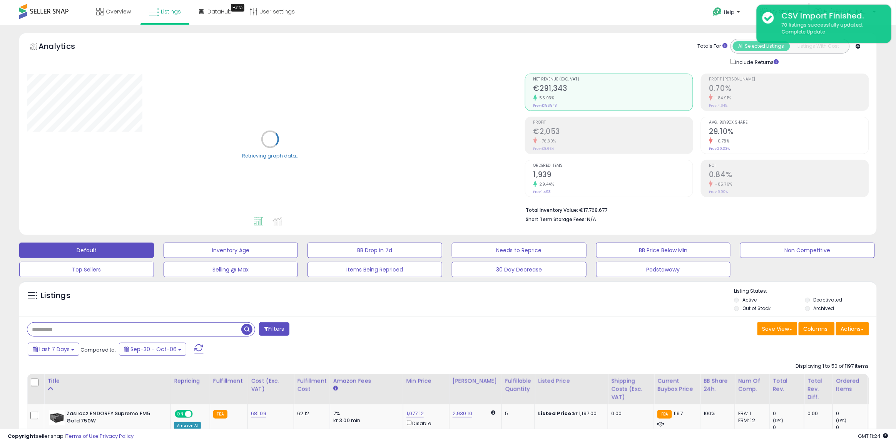
click at [40, 329] on input "text" at bounding box center [134, 328] width 214 height 13
paste input "**********"
type input "**********"
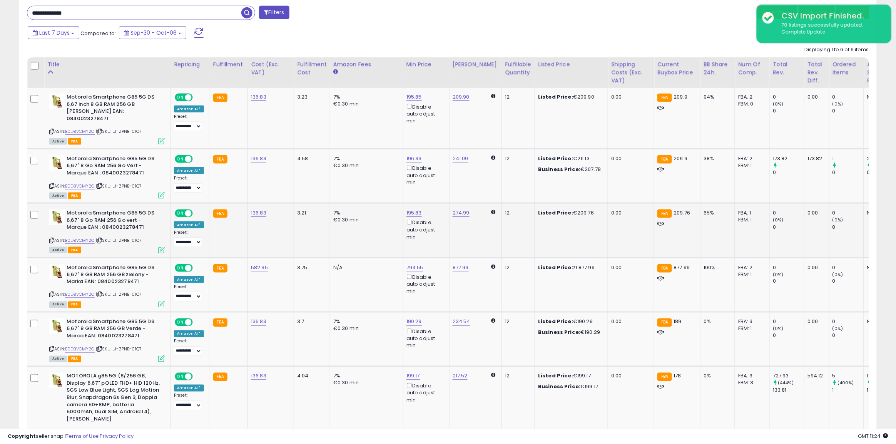
scroll to position [333, 0]
